Goal: Information Seeking & Learning: Learn about a topic

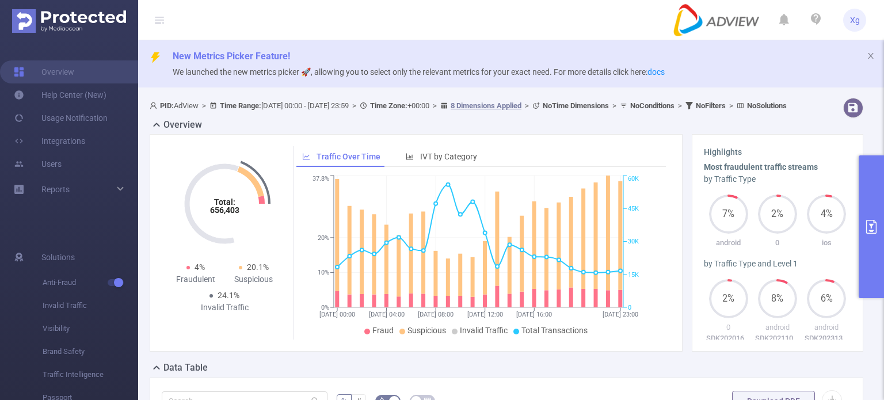
click at [868, 225] on icon "primary" at bounding box center [872, 227] width 14 height 14
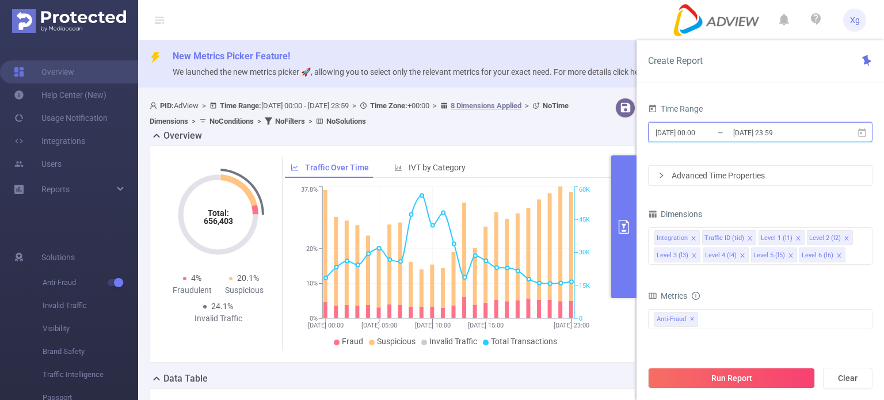
click at [857, 135] on icon at bounding box center [862, 133] width 10 height 10
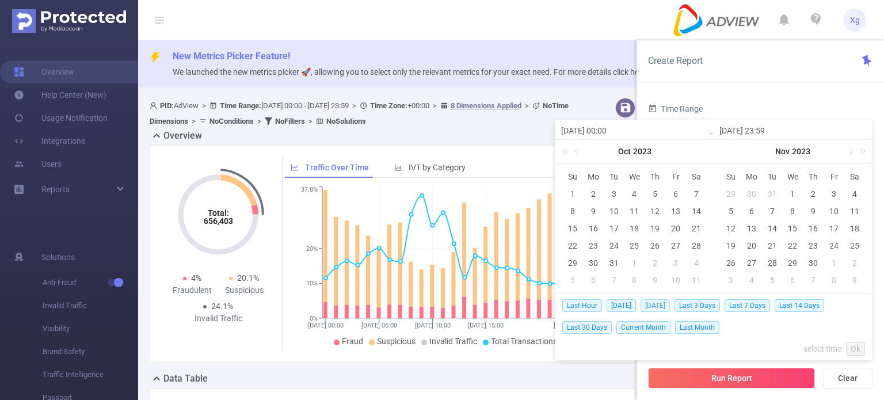
click at [657, 302] on span "[DATE]" at bounding box center [655, 305] width 29 height 13
type input "[DATE] 00:00"
type input "[DATE] 23:59"
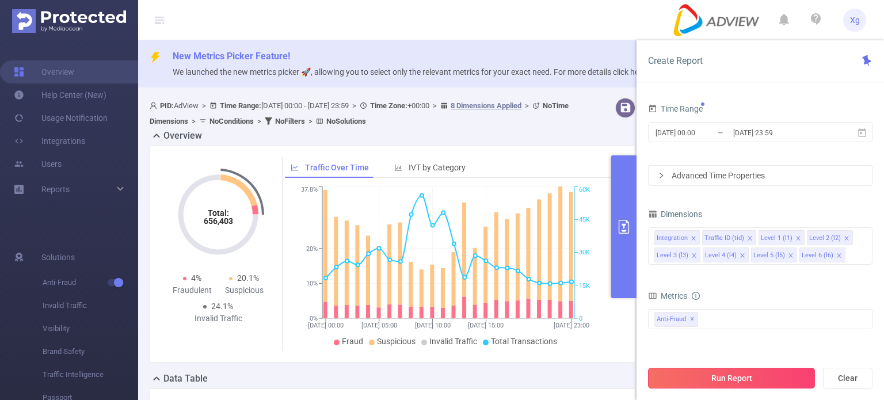
click at [749, 375] on button "Run Report" at bounding box center [731, 378] width 167 height 21
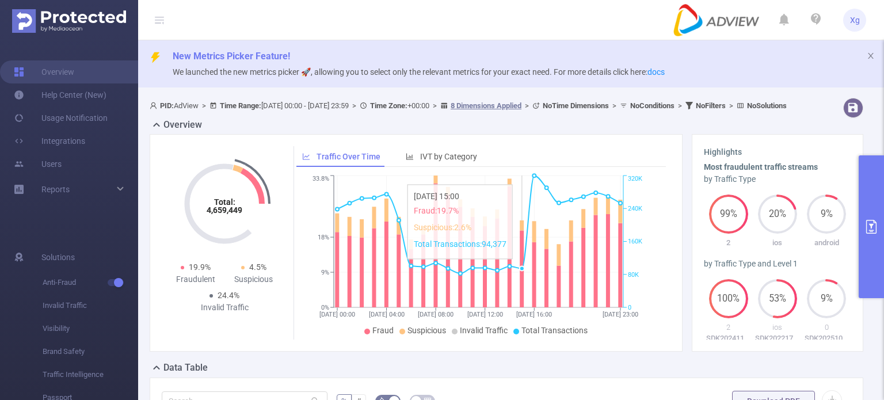
scroll to position [230, 0]
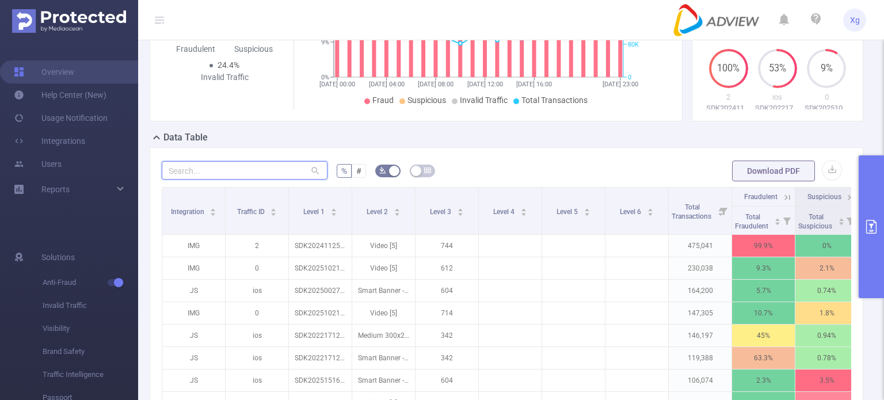
click at [258, 180] on input "text" at bounding box center [245, 170] width 166 height 18
paste input "sdk20251021100302ytwiya4hooryady"
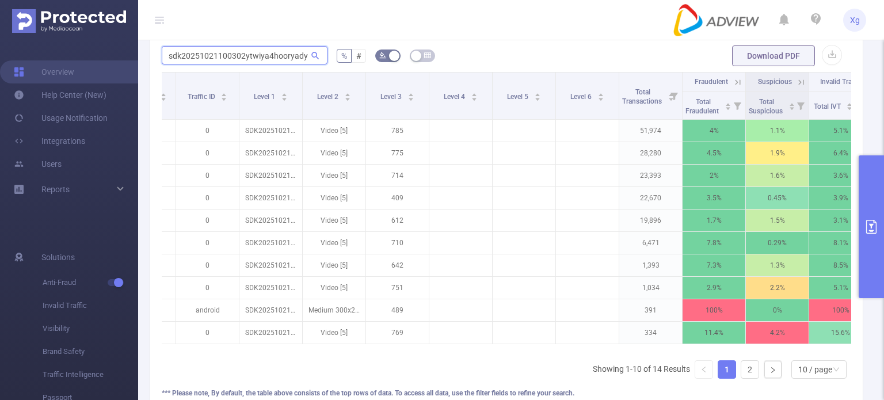
scroll to position [0, 0]
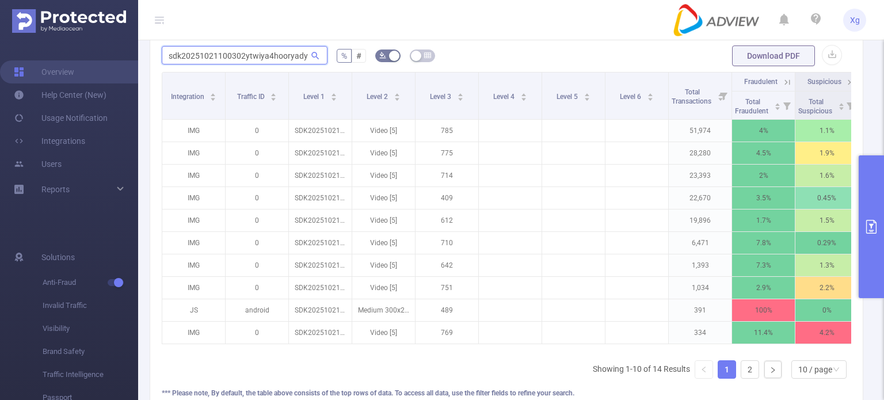
type input "sdk20251021100302ytwiya4hooryady"
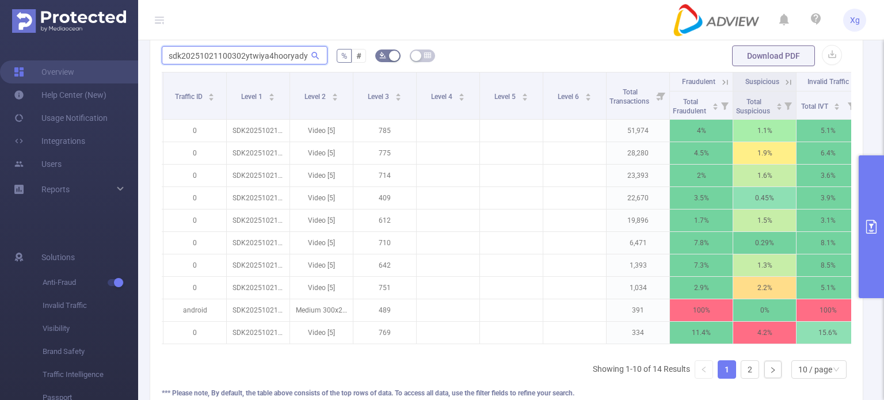
scroll to position [0, 82]
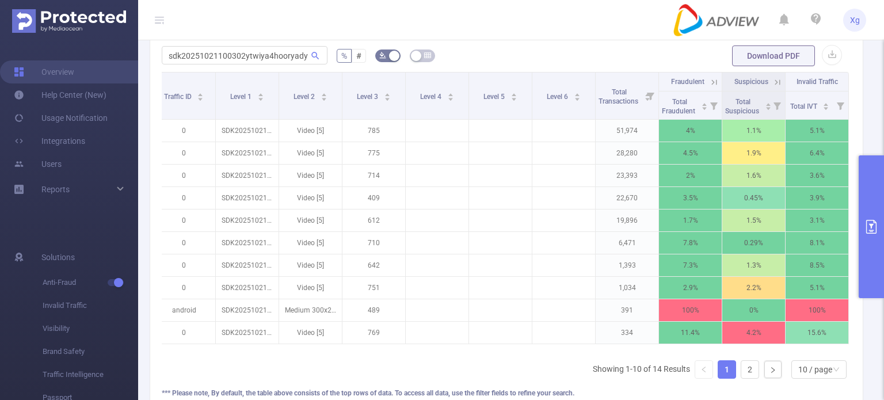
click at [709, 87] on icon at bounding box center [714, 82] width 10 height 10
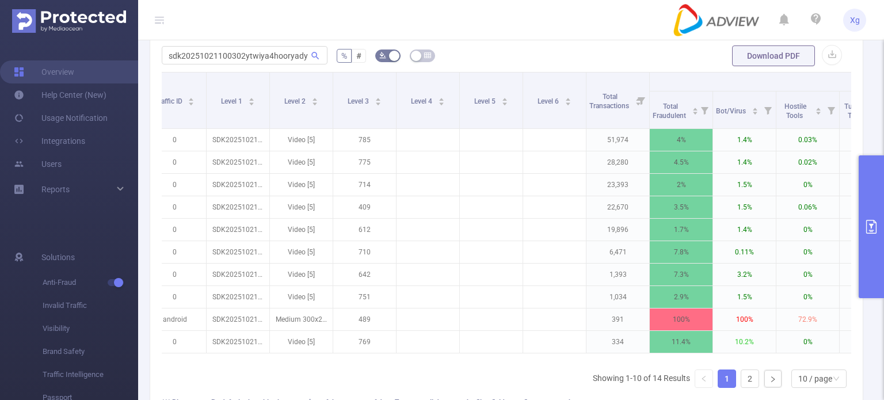
drag, startPoint x: 559, startPoint y: 379, endPoint x: 711, endPoint y: 376, distance: 152.6
click at [711, 376] on div "Integration Traffic ID Level 1 Level 2 Level 3 Level 4 Level 5 Level 6 Total Tr…" at bounding box center [507, 234] width 690 height 325
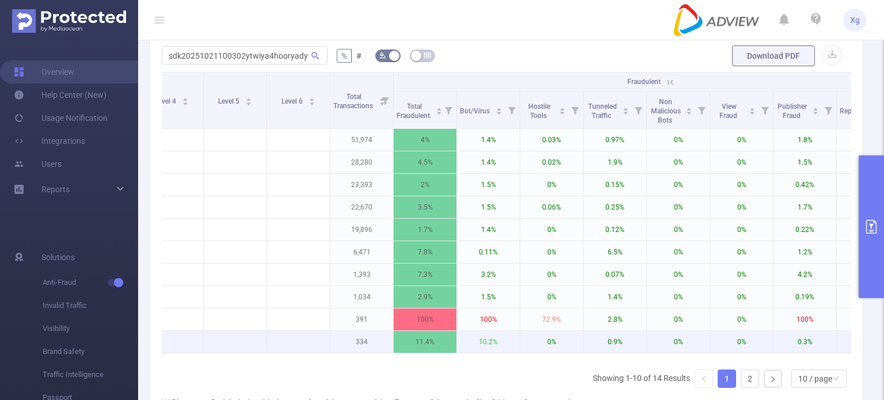
scroll to position [0, 339]
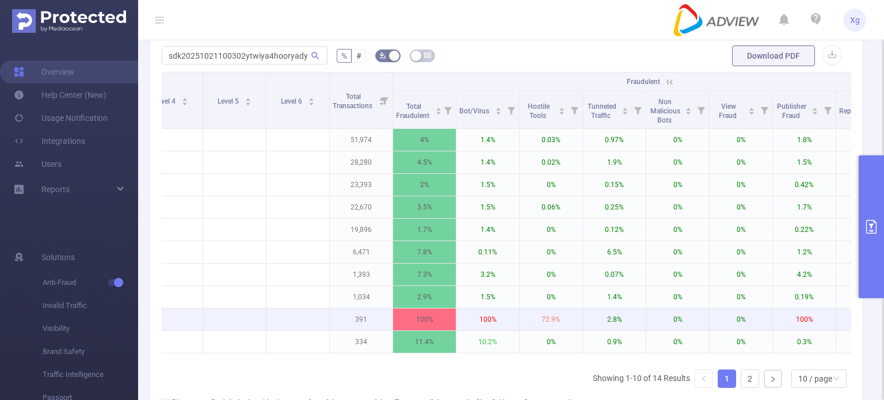
click at [679, 320] on p "0%" at bounding box center [677, 320] width 63 height 22
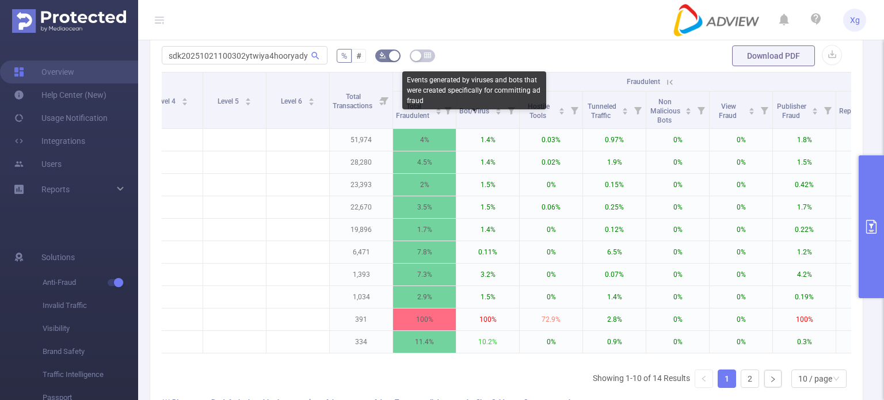
click at [414, 95] on div "Events generated by viruses and bots that were created specifically for committ…" at bounding box center [474, 90] width 144 height 38
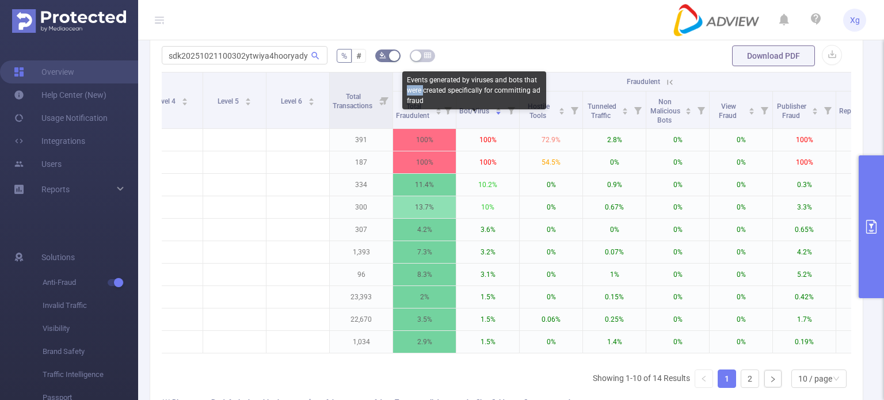
click at [409, 94] on div at bounding box center [409, 94] width 0 height 0
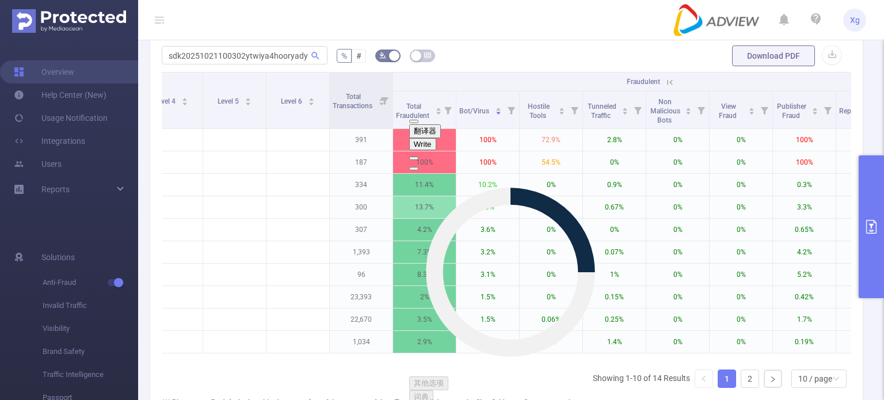
click at [573, 44] on div "sdk20251021100302ytwiya4hooryady % # Download PDF Integration Traffic ID Level …" at bounding box center [507, 238] width 714 height 412
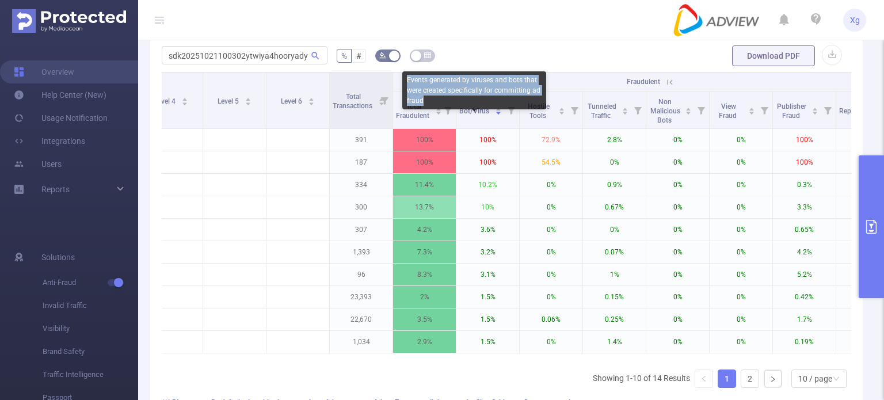
drag, startPoint x: 431, startPoint y: 102, endPoint x: 408, endPoint y: 78, distance: 33.0
click at [408, 78] on div "Events generated by viruses and bots that were created specifically for committ…" at bounding box center [474, 90] width 144 height 38
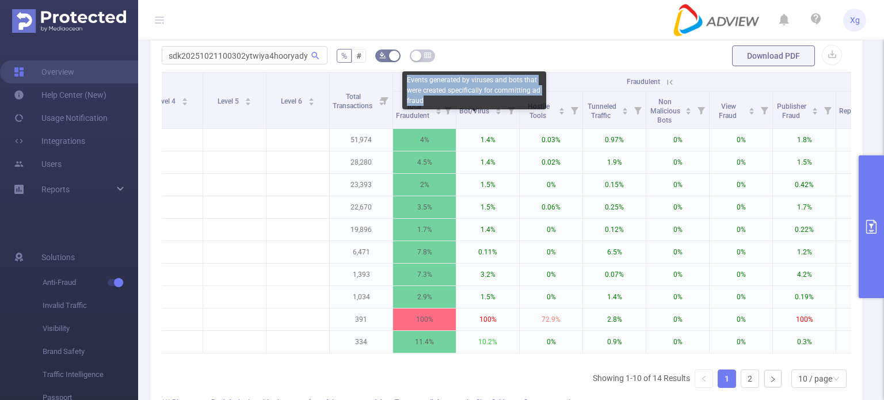
copy div "Events generated by viruses and bots that were created specifically for committ…"
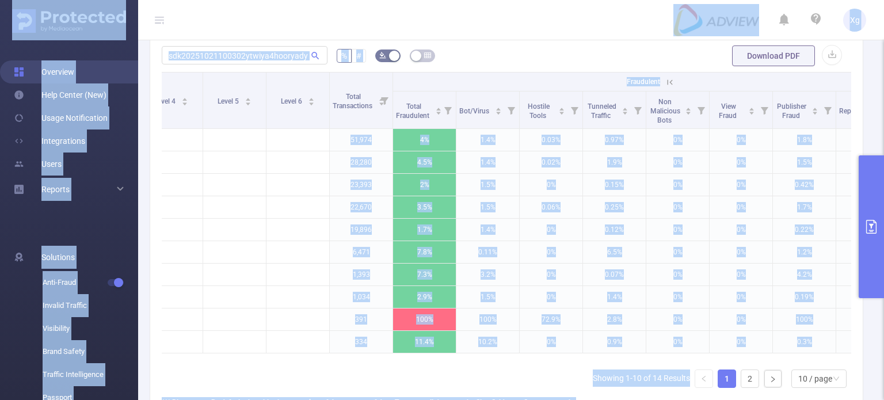
drag, startPoint x: 556, startPoint y: 94, endPoint x: 486, endPoint y: 38, distance: 90.1
click at [470, 29] on body "Xg Overview Help Center (New) Usage Notification Integrations Users Reports Sol…" at bounding box center [442, 200] width 884 height 400
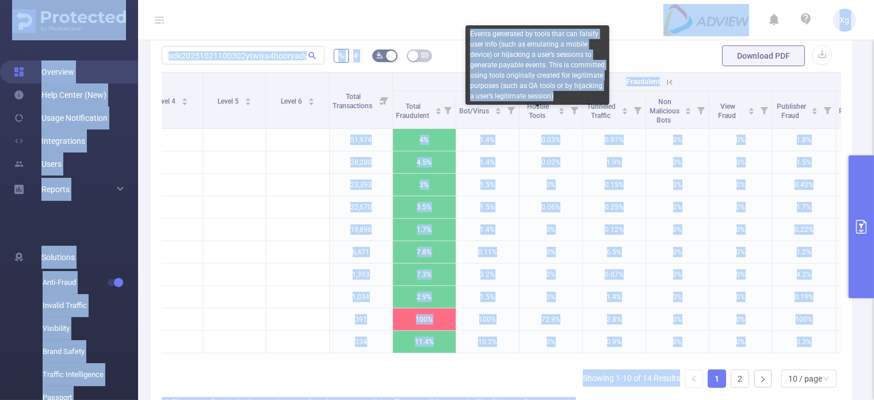
click at [557, 87] on div "Events generated by tools that can falsify user info (such as emulating a mobil…" at bounding box center [538, 64] width 144 height 79
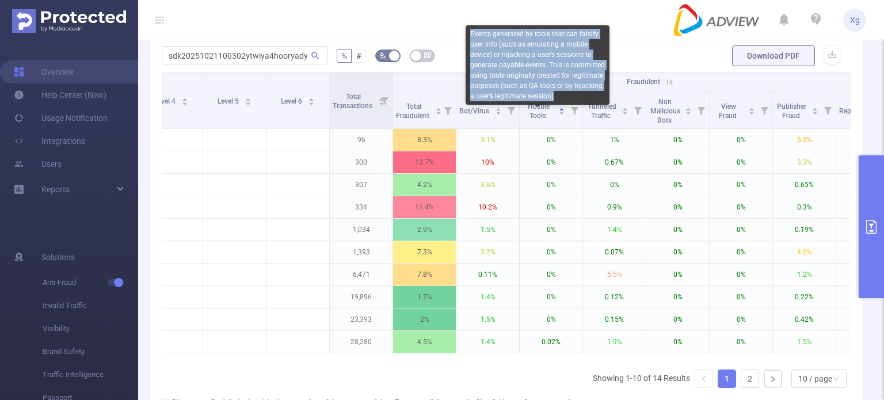
drag, startPoint x: 563, startPoint y: 96, endPoint x: 470, endPoint y: 35, distance: 112.2
click at [470, 35] on div "Events generated by tools that can falsify user info (such as emulating a mobil…" at bounding box center [538, 64] width 144 height 79
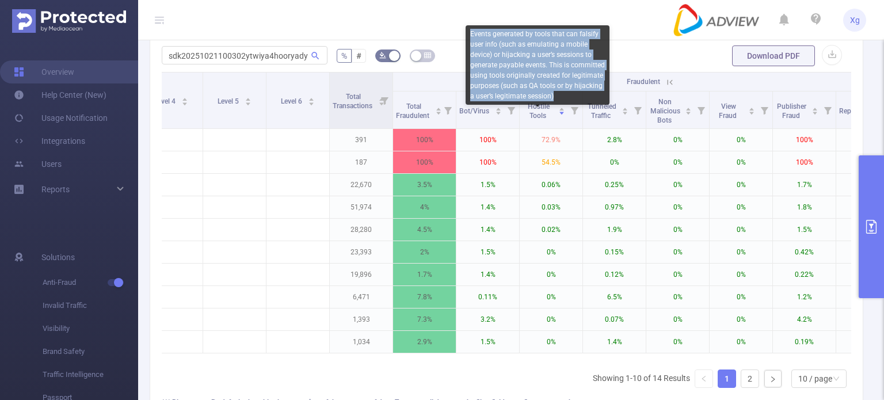
copy div "Events generated by tools that can falsify user info (such as emulating a mobil…"
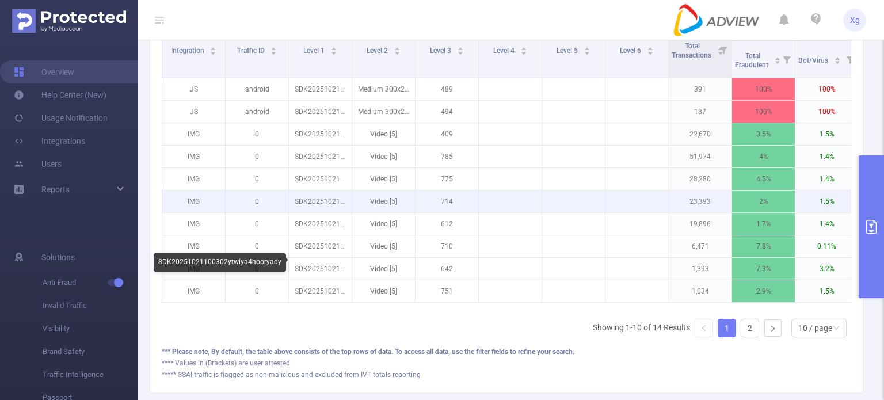
scroll to position [403, 0]
